Goal: Task Accomplishment & Management: Manage account settings

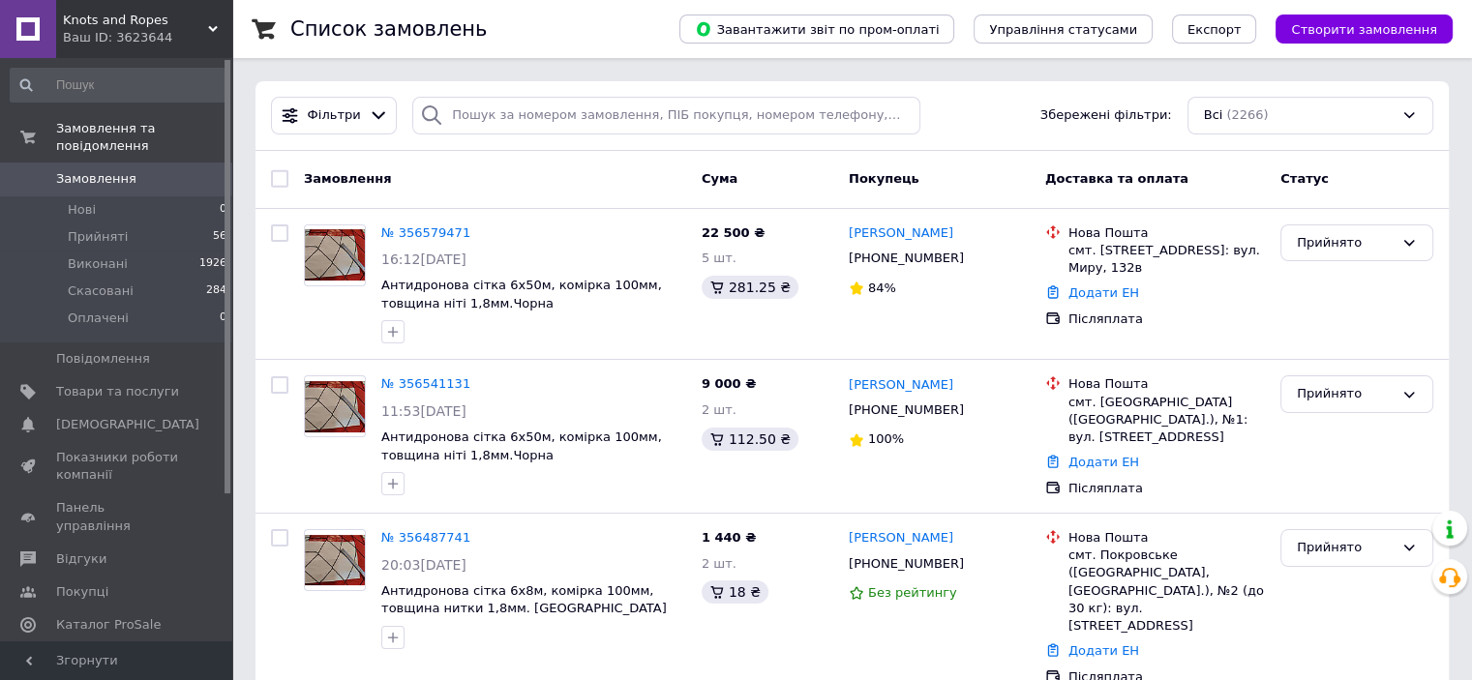
click at [197, 45] on div "Ваш ID: 3623644" at bounding box center [147, 37] width 169 height 17
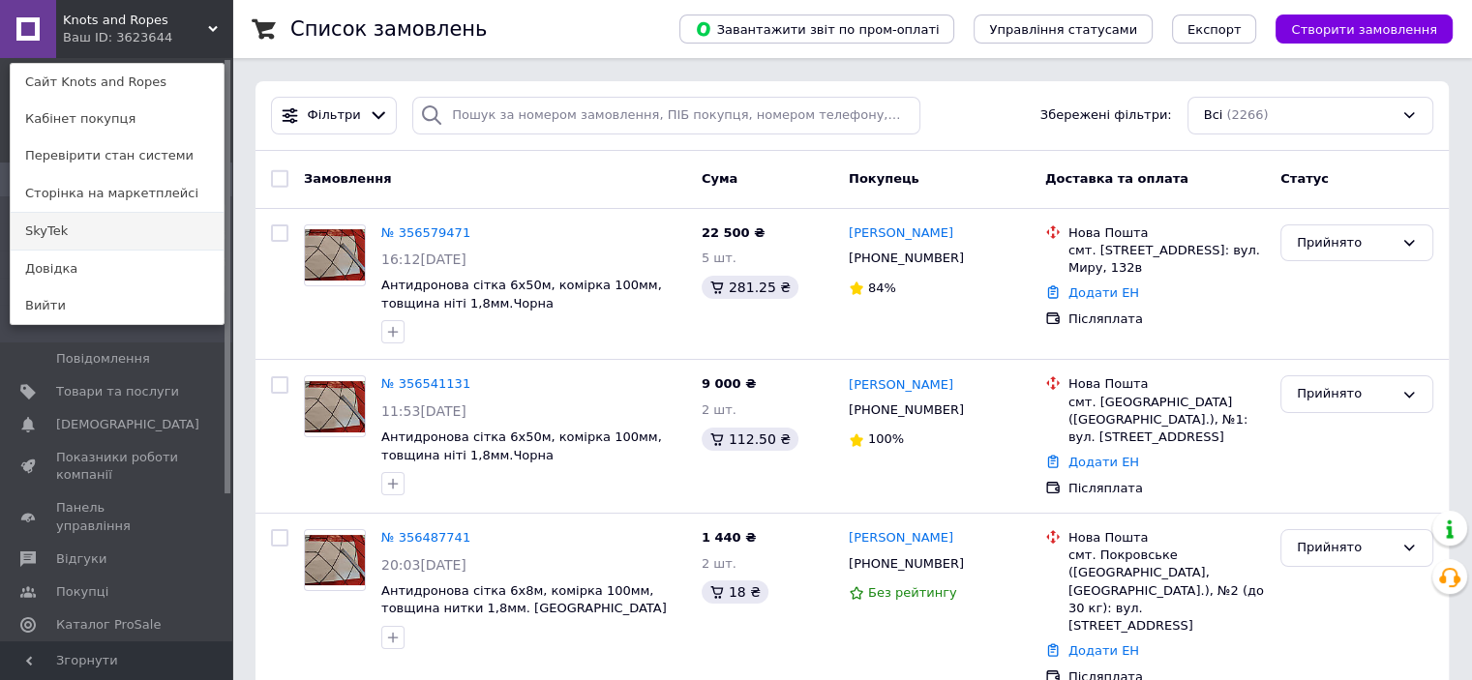
click at [166, 220] on link "SkyTek" at bounding box center [117, 231] width 213 height 37
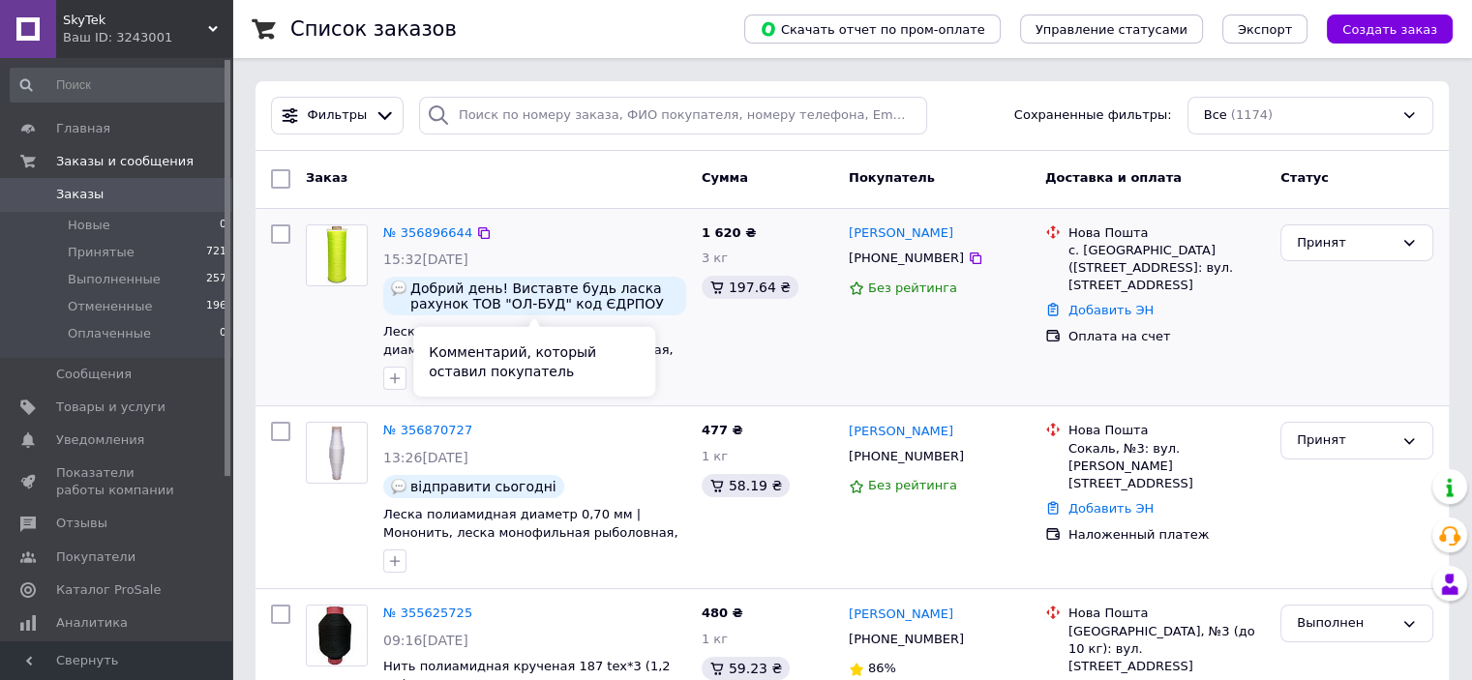
drag, startPoint x: 655, startPoint y: 297, endPoint x: 585, endPoint y: 310, distance: 70.8
click at [585, 310] on span "Добрий день! Виставте будь ласка рахунок ТОВ "ОЛ-БУД" код ЄДРПОУ 43539627 y.zub…" at bounding box center [544, 296] width 268 height 31
copy span "43539627"
